Goal: Book appointment/travel/reservation

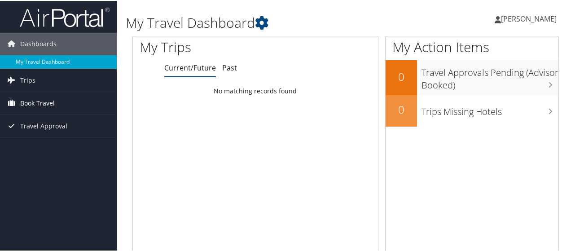
click at [34, 101] on span "Book Travel" at bounding box center [37, 102] width 35 height 22
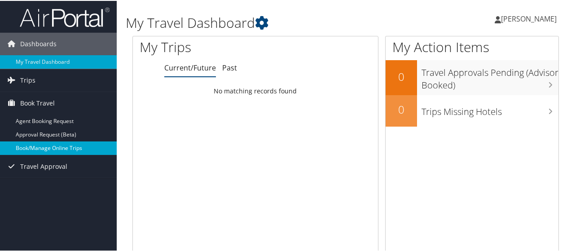
click at [69, 143] on link "Book/Manage Online Trips" at bounding box center [58, 147] width 117 height 13
